Goal: Information Seeking & Learning: Check status

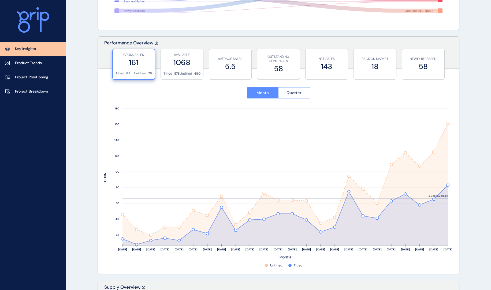
scroll to position [165, 0]
click at [299, 95] on span "Quarter" at bounding box center [293, 93] width 15 height 5
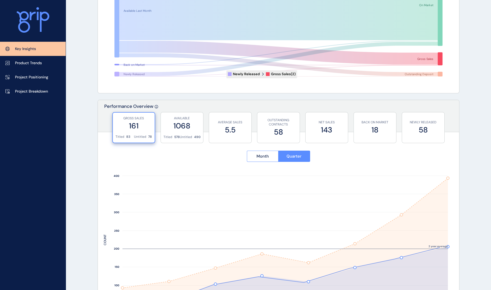
scroll to position [0, 0]
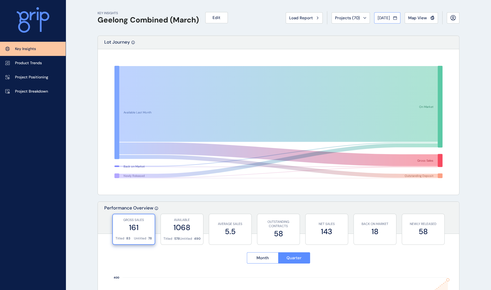
click at [377, 18] on span "[DATE]" at bounding box center [383, 17] width 12 height 5
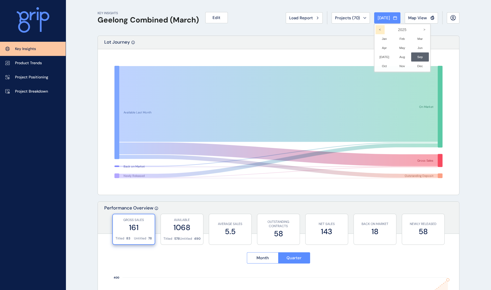
click at [375, 28] on icon "<" at bounding box center [379, 29] width 9 height 9
click at [375, 29] on icon "<" at bounding box center [379, 29] width 9 height 9
click at [382, 58] on li "Jul No report is available for this period. New months are usually published 5 …" at bounding box center [384, 56] width 18 height 9
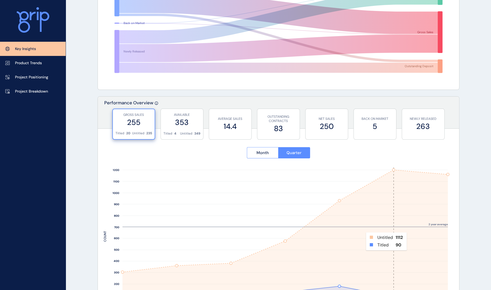
scroll to position [100, 0]
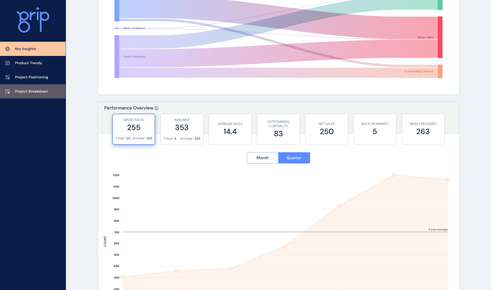
click at [25, 91] on p "Project Breakdown" at bounding box center [31, 91] width 33 height 5
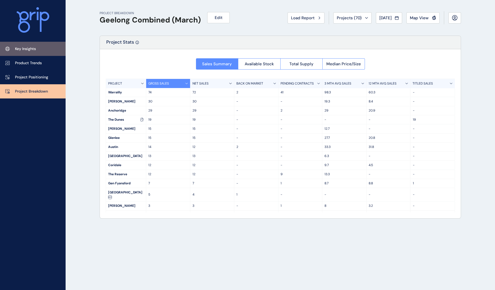
click at [24, 48] on p "Key Insights" at bounding box center [25, 48] width 21 height 5
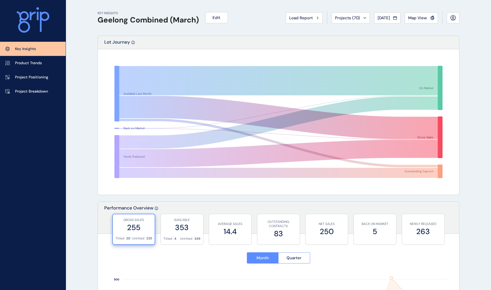
click at [390, 19] on span "Jul 2021" at bounding box center [383, 17] width 12 height 5
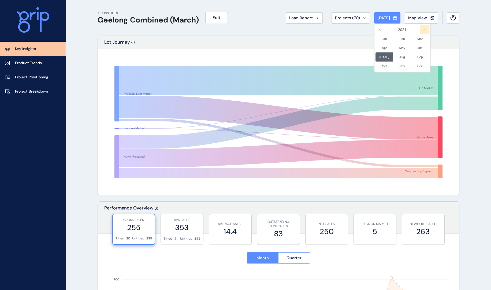
click at [420, 30] on icon ">" at bounding box center [424, 29] width 9 height 9
click at [420, 31] on icon ">" at bounding box center [424, 29] width 9 height 9
click at [416, 55] on li "Sep No report is available for this period. New months are usually published 5 …" at bounding box center [420, 56] width 18 height 9
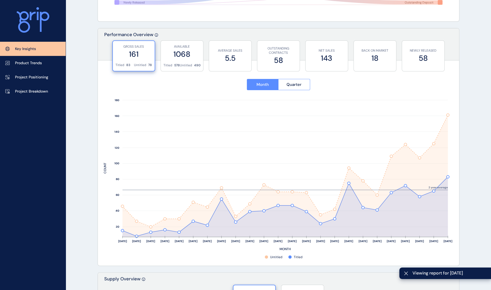
scroll to position [170, 0]
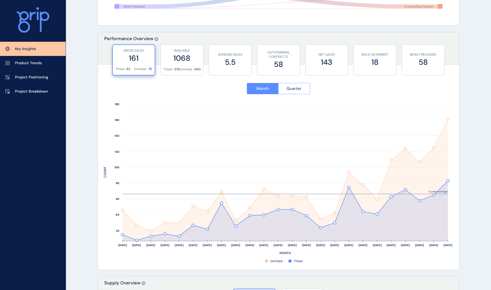
click at [300, 89] on span "Quarter" at bounding box center [293, 88] width 15 height 5
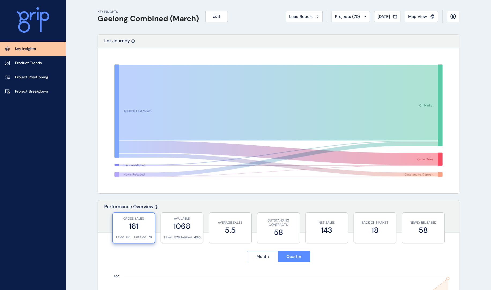
scroll to position [0, 0]
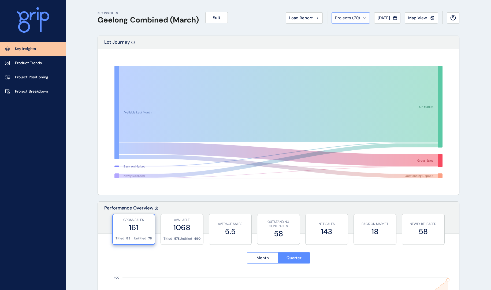
click at [352, 18] on span "Projects ( 70 )" at bounding box center [347, 17] width 25 height 5
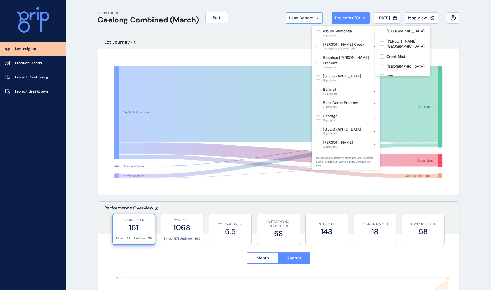
click at [292, 16] on span "Load Report" at bounding box center [301, 17] width 24 height 5
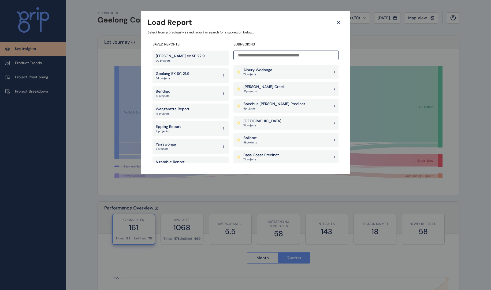
click at [271, 55] on input at bounding box center [285, 55] width 105 height 9
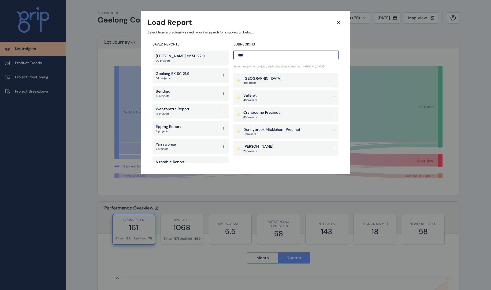
type input "***"
click at [253, 101] on p "48 project s" at bounding box center [250, 100] width 14 height 4
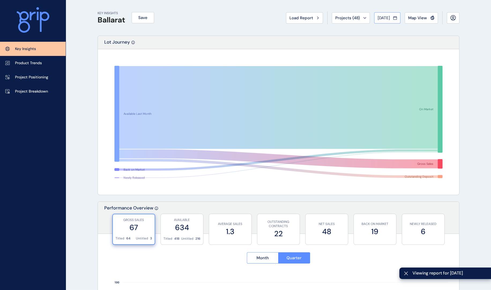
click at [385, 17] on span "Aug 2025" at bounding box center [383, 17] width 12 height 5
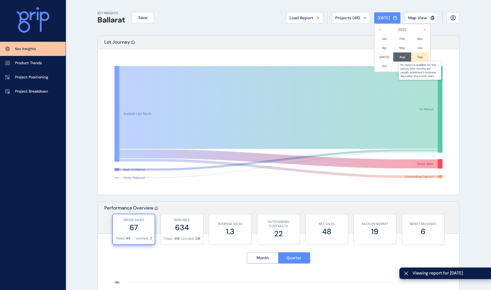
click at [417, 58] on div at bounding box center [420, 56] width 18 height 9
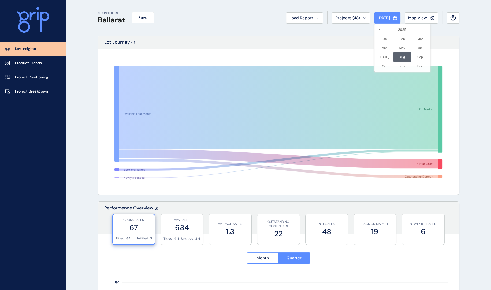
click at [299, 29] on div at bounding box center [245, 145] width 491 height 290
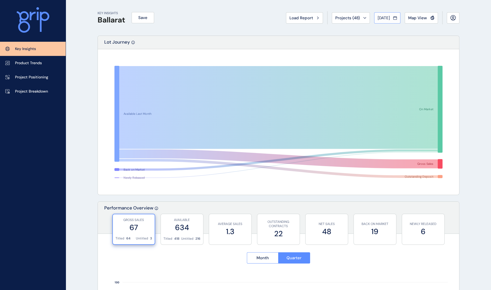
click at [381, 21] on button "Aug 2025" at bounding box center [387, 17] width 26 height 11
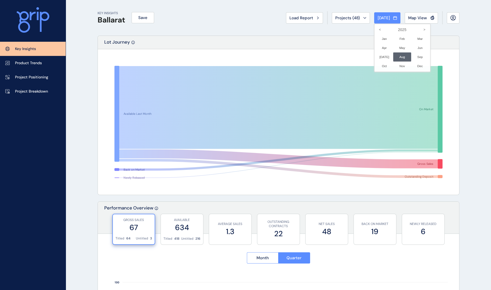
click at [339, 34] on div at bounding box center [245, 145] width 491 height 290
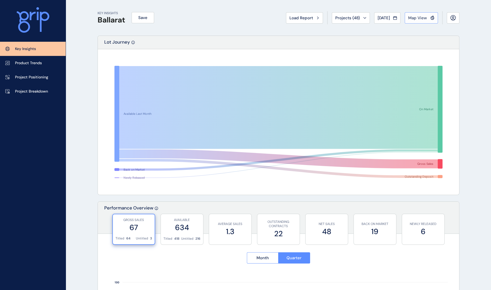
click at [420, 16] on span "Map View" at bounding box center [417, 17] width 19 height 5
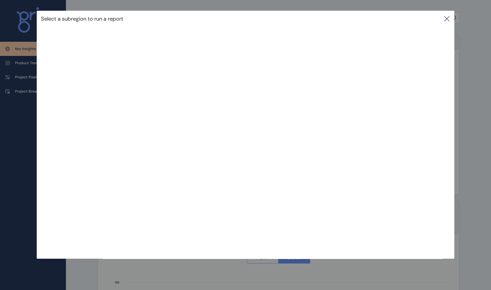
click at [447, 19] on icon at bounding box center [446, 19] width 6 height 6
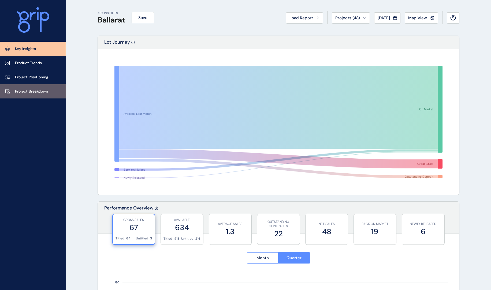
click at [24, 90] on p "Project Breakdown" at bounding box center [31, 91] width 33 height 5
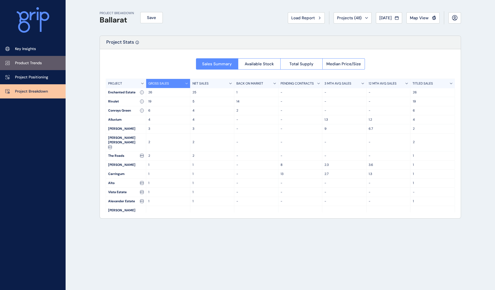
click at [28, 66] on link "Product Trends" at bounding box center [33, 63] width 66 height 14
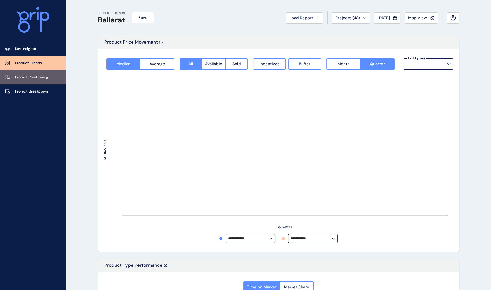
type input "*********"
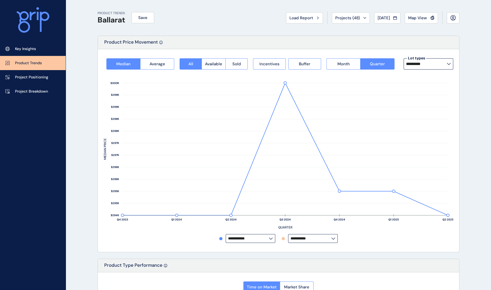
click at [432, 62] on input "*********" at bounding box center [426, 64] width 41 height 4
click at [429, 105] on p "12.5m x 28m" at bounding box center [418, 104] width 22 height 5
type input "**********"
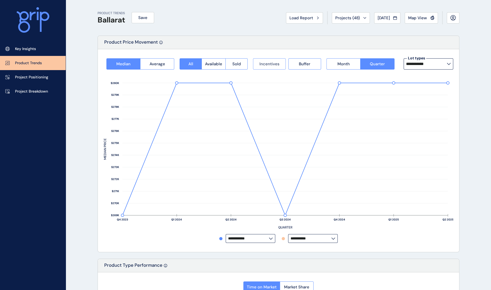
click at [274, 65] on span "Incentives" at bounding box center [269, 63] width 20 height 5
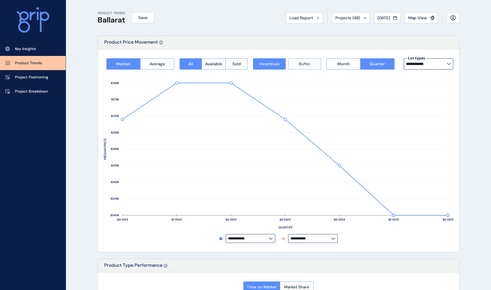
click at [300, 67] on button "Buffer" at bounding box center [304, 63] width 33 height 11
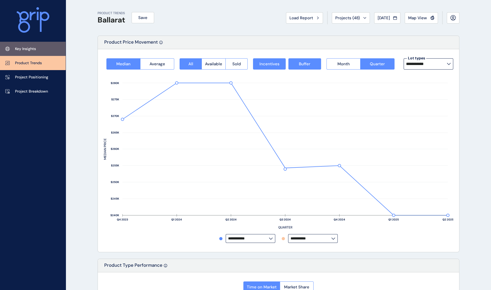
click at [37, 48] on link "Key Insights" at bounding box center [33, 49] width 66 height 14
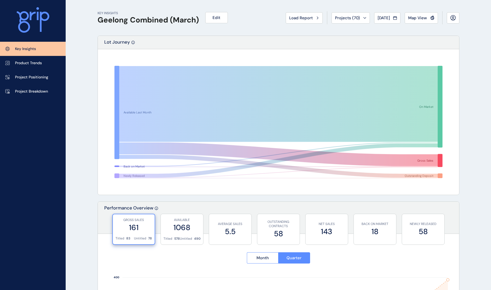
scroll to position [207, 0]
